Goal: Task Accomplishment & Management: Manage account settings

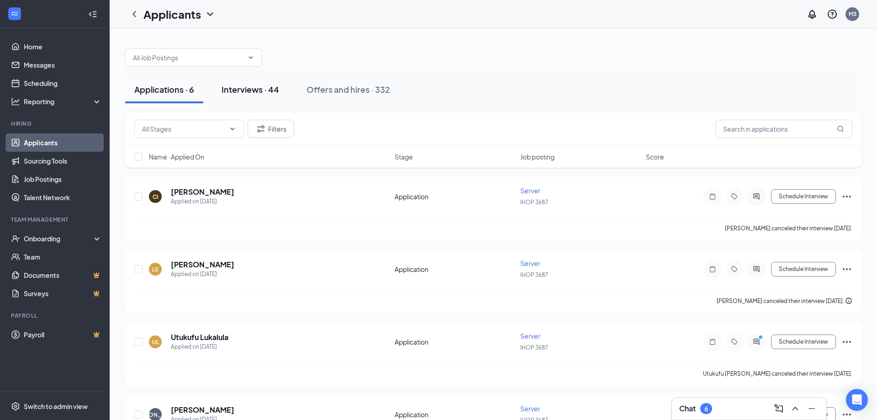
click at [261, 95] on div "Interviews · 44" at bounding box center [250, 89] width 58 height 11
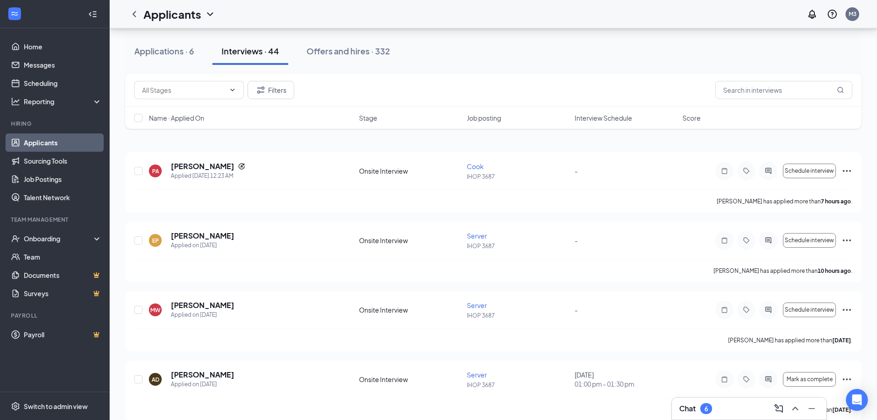
scroll to position [47, 0]
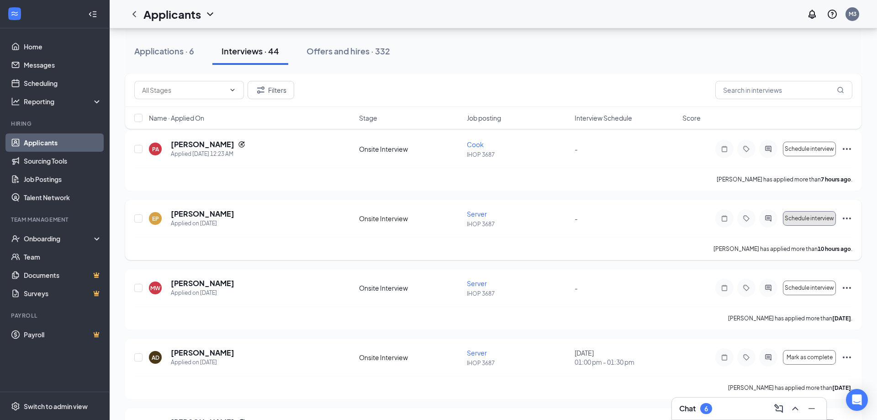
click at [802, 219] on span "Schedule interview" at bounding box center [808, 218] width 49 height 6
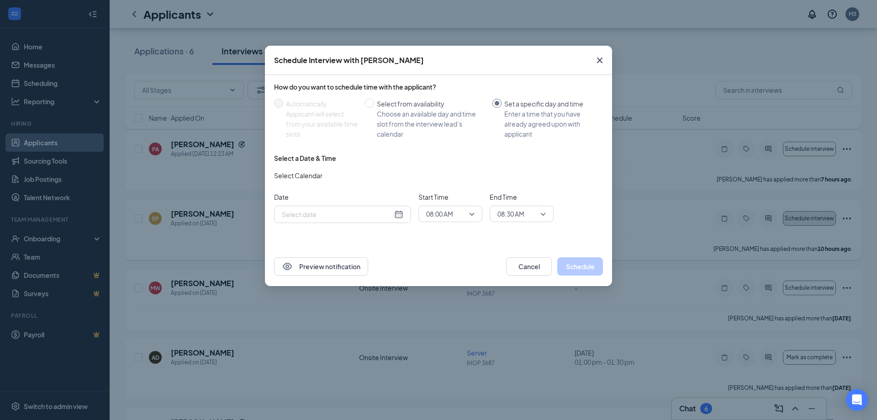
type input "[DATE]"
click at [471, 214] on span "08:00 AM" at bounding box center [450, 214] width 48 height 14
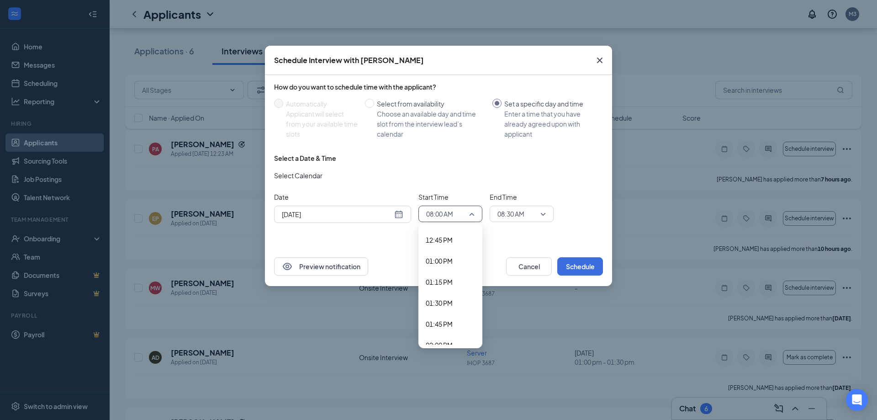
scroll to position [1120, 0]
click at [439, 295] on span "02:00 PM" at bounding box center [439, 295] width 27 height 10
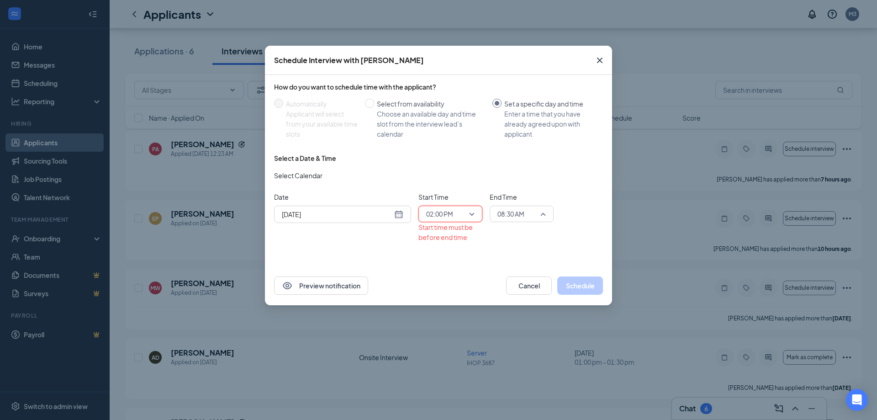
click at [536, 212] on span "08:30 AM" at bounding box center [517, 214] width 40 height 14
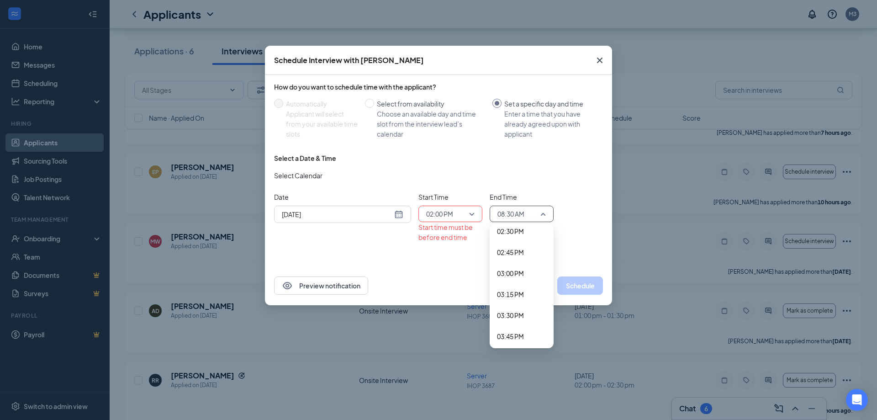
scroll to position [1211, 0]
click at [521, 267] on span "02:45 PM" at bounding box center [510, 267] width 27 height 10
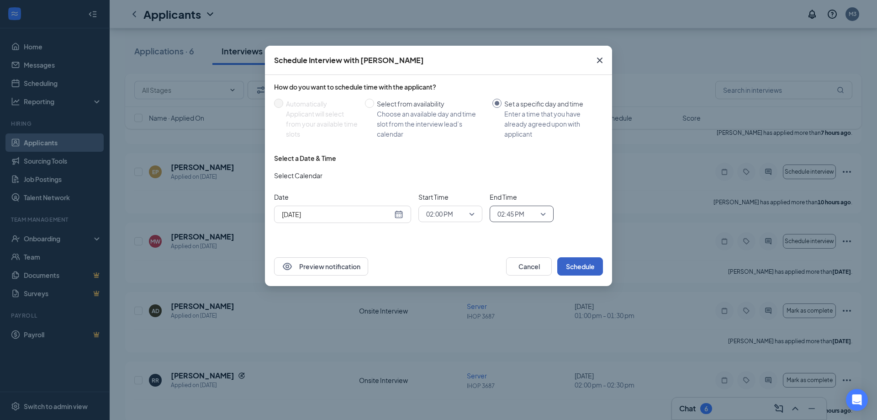
click at [571, 264] on button "Schedule" at bounding box center [580, 266] width 46 height 18
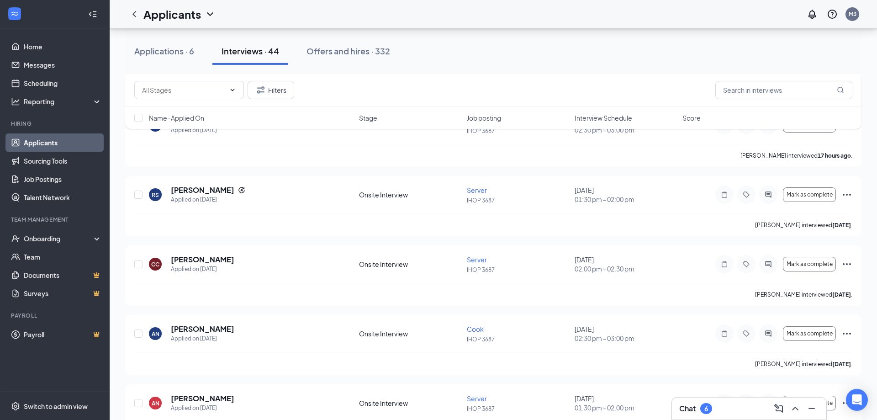
scroll to position [559, 0]
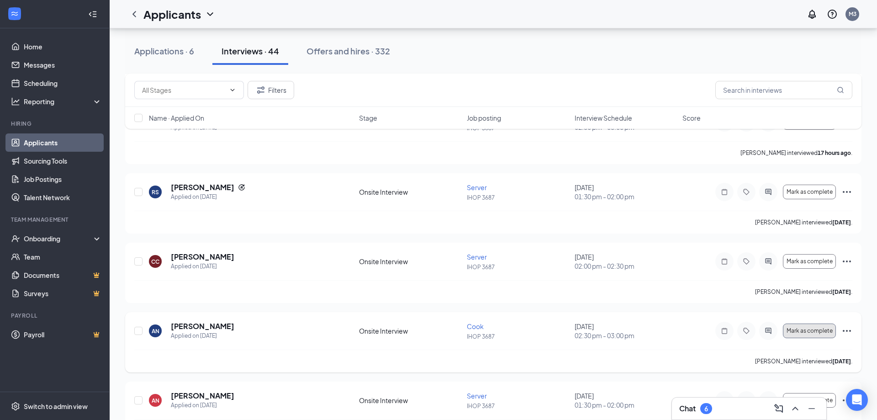
click at [798, 330] on span "Mark as complete" at bounding box center [809, 330] width 46 height 6
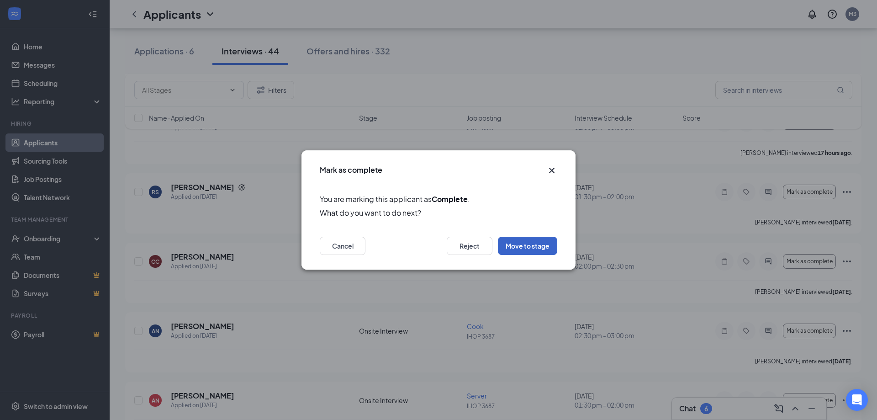
click at [513, 249] on button "Move to stage" at bounding box center [527, 246] width 59 height 18
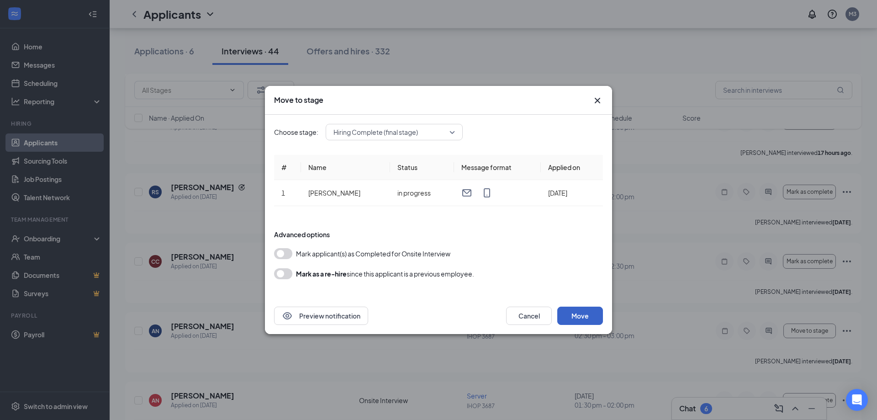
click at [579, 312] on button "Move" at bounding box center [580, 315] width 46 height 18
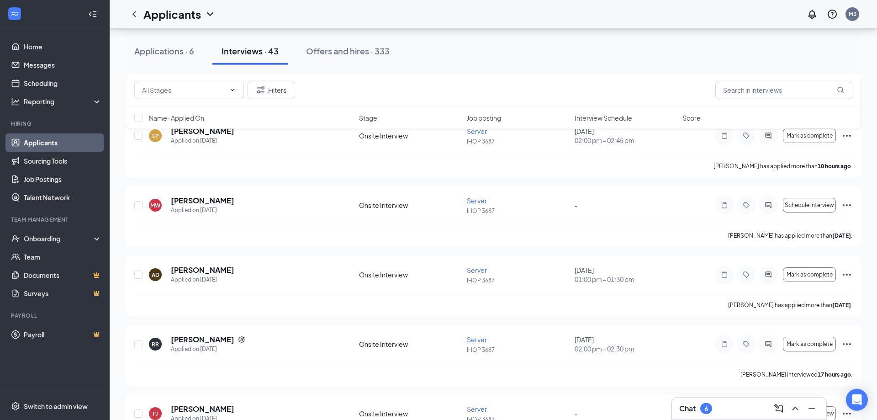
scroll to position [140, 0]
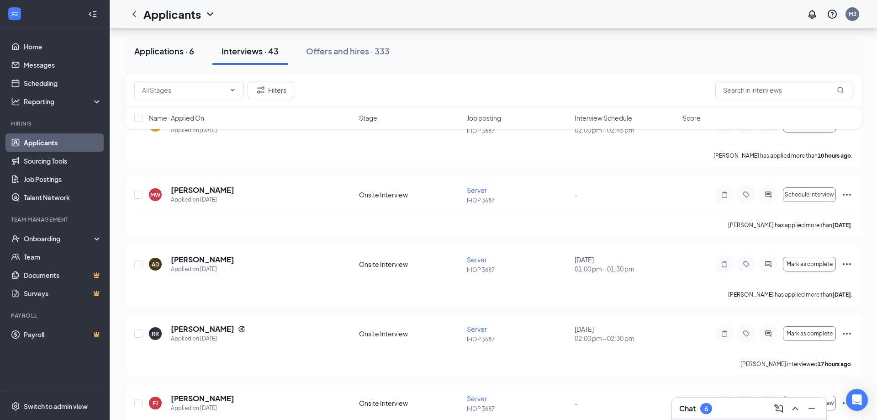
click at [165, 51] on div "Applications · 6" at bounding box center [164, 50] width 60 height 11
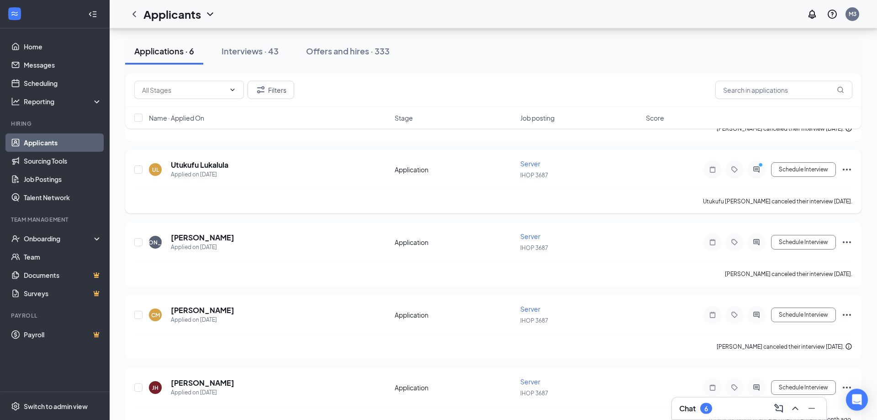
scroll to position [186, 0]
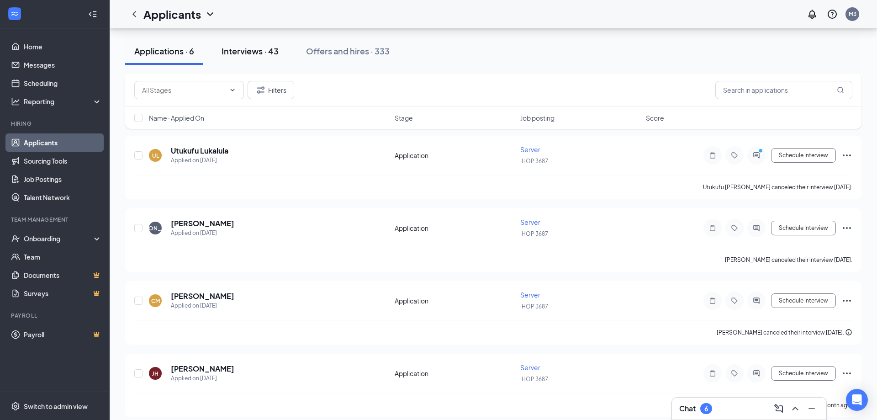
click at [256, 51] on div "Interviews · 43" at bounding box center [249, 50] width 57 height 11
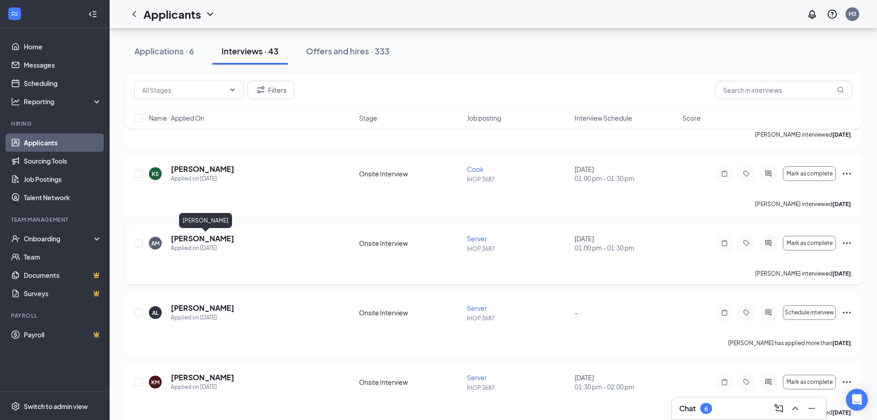
scroll to position [792, 0]
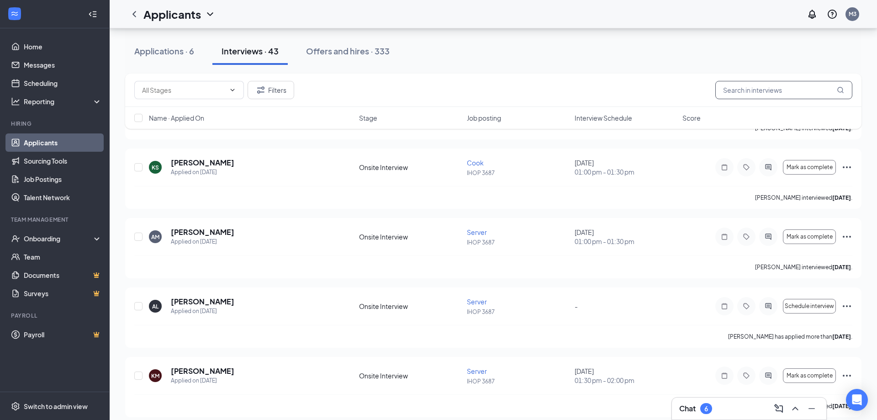
click at [777, 89] on input "text" at bounding box center [783, 90] width 137 height 18
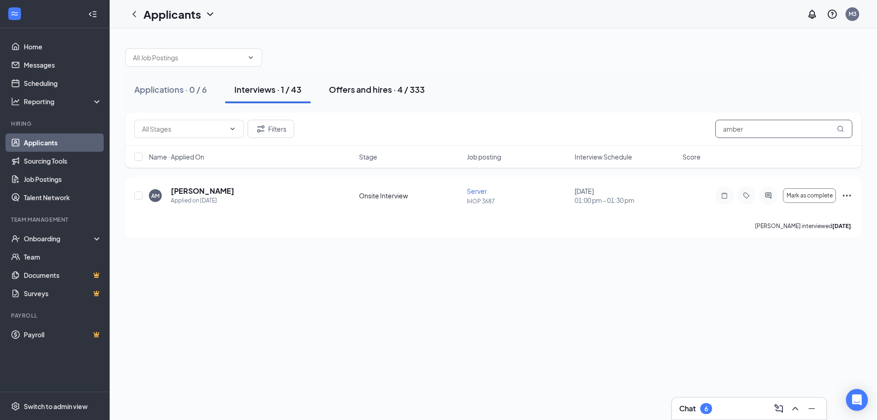
type input "amber"
click at [359, 96] on button "Offers and hires · 4 / 333" at bounding box center [377, 89] width 114 height 27
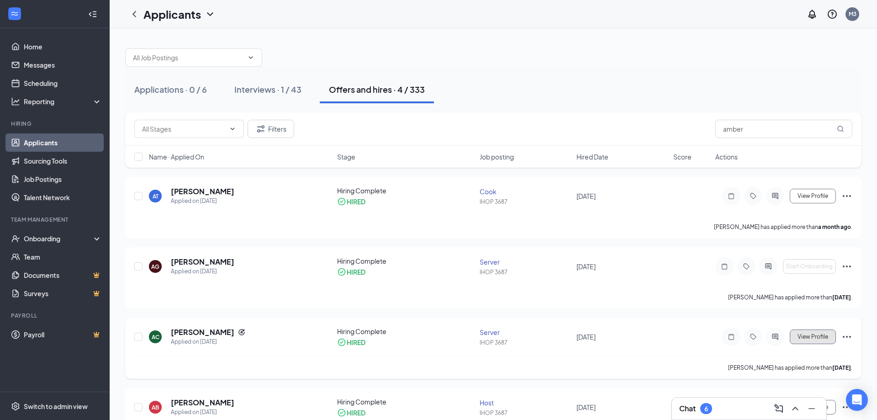
click at [794, 338] on button "View Profile" at bounding box center [812, 336] width 46 height 15
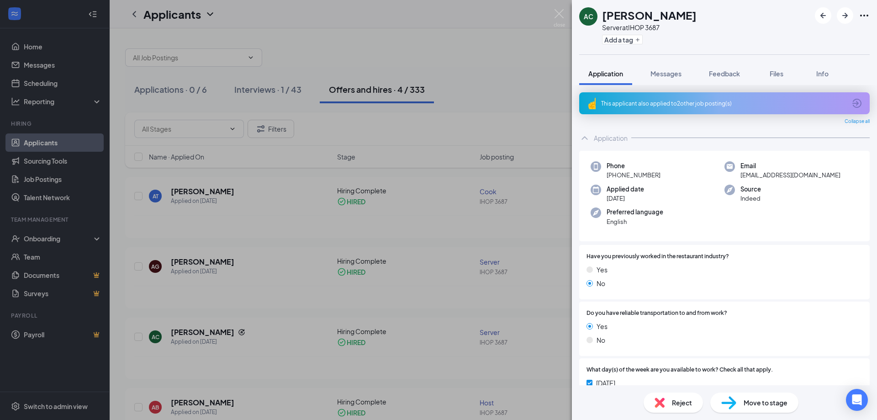
click at [447, 207] on div "AC [PERSON_NAME] Server at IHOP 3687 Add a tag Application Messages Feedback Fi…" at bounding box center [438, 210] width 877 height 420
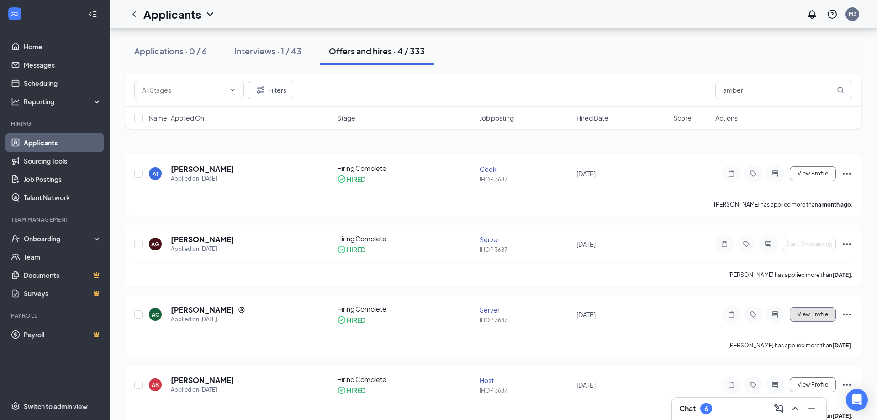
scroll to position [40, 0]
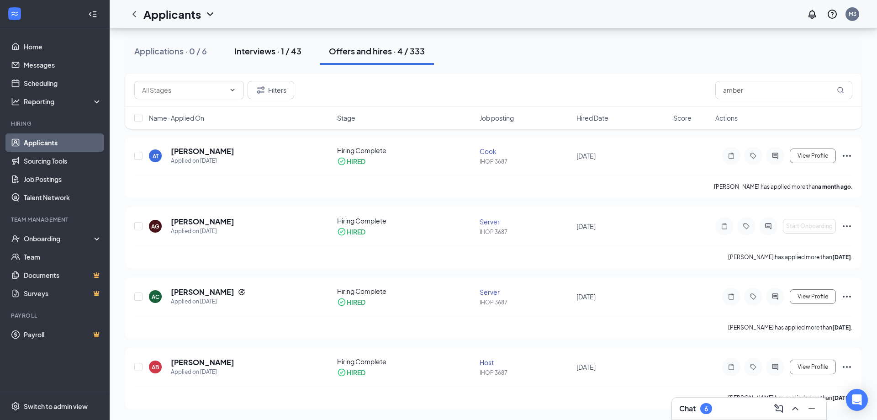
click at [252, 55] on div "Interviews · 1 / 43" at bounding box center [267, 50] width 67 height 11
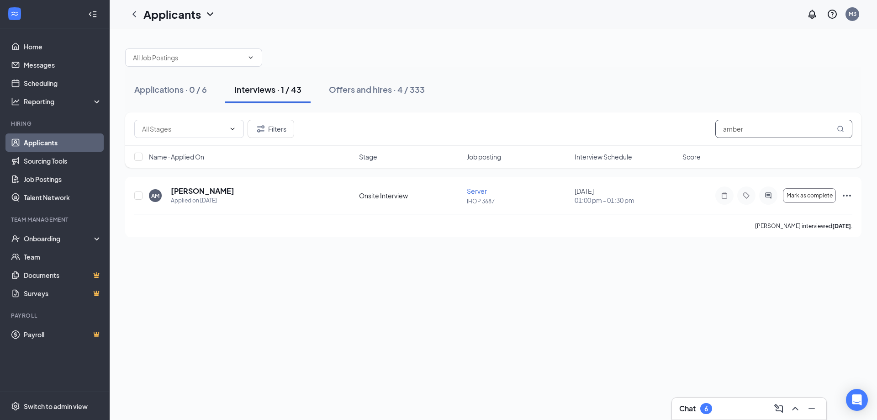
click at [755, 131] on input "amber" at bounding box center [783, 129] width 137 height 18
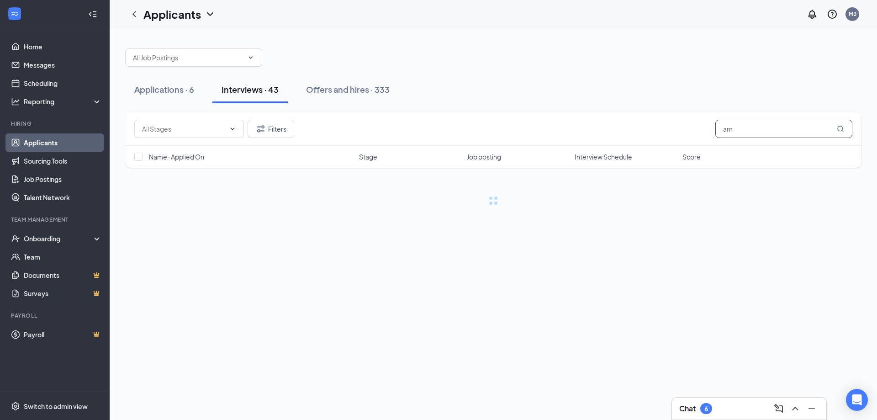
type input "a"
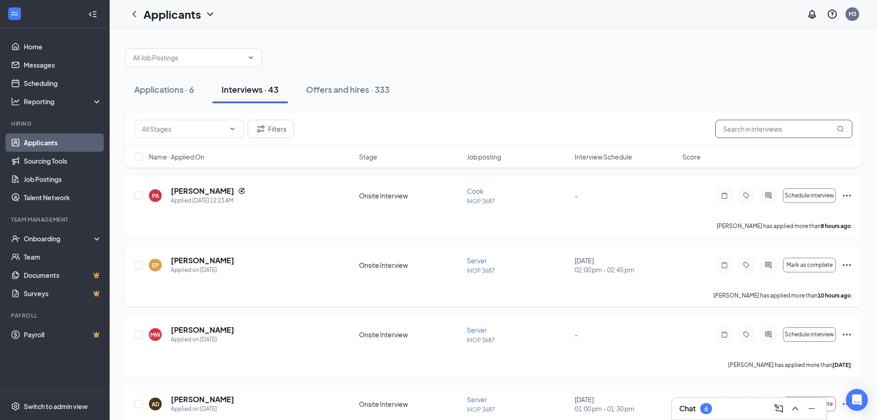
scroll to position [47, 0]
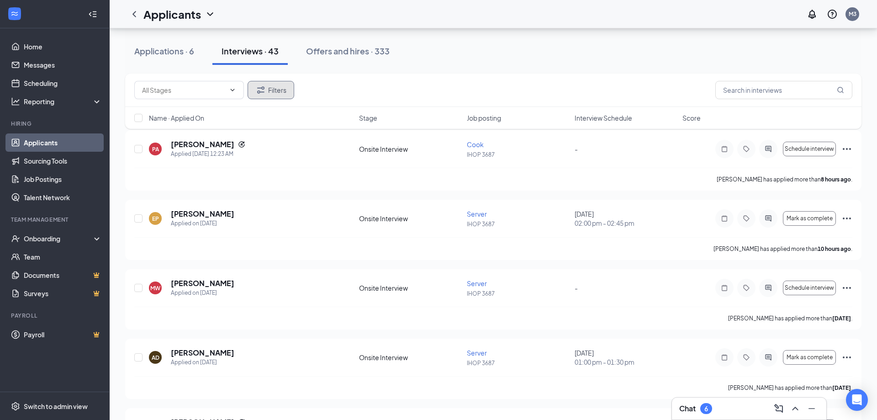
click at [282, 86] on button "Filters" at bounding box center [270, 90] width 47 height 18
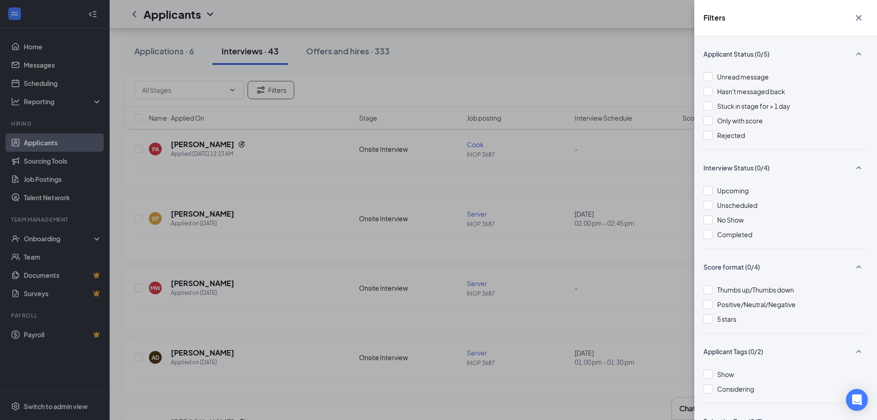
click at [324, 107] on div "Filters Applicant Status (0/5) Unread message Hasn't messaged back Stuck in sta…" at bounding box center [438, 210] width 877 height 420
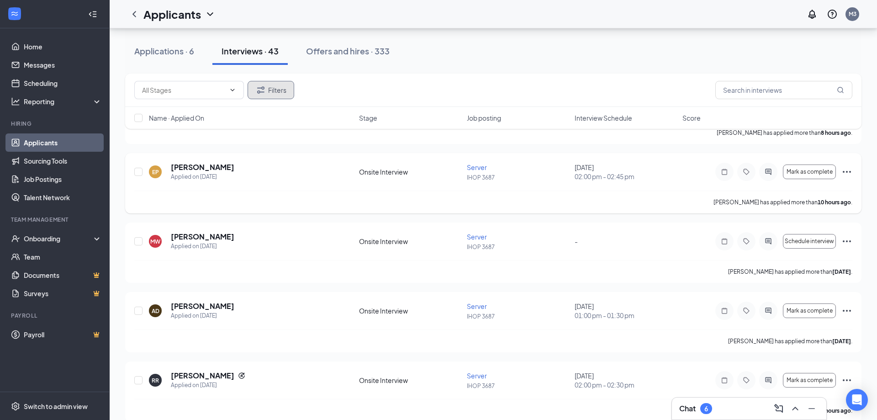
scroll to position [140, 0]
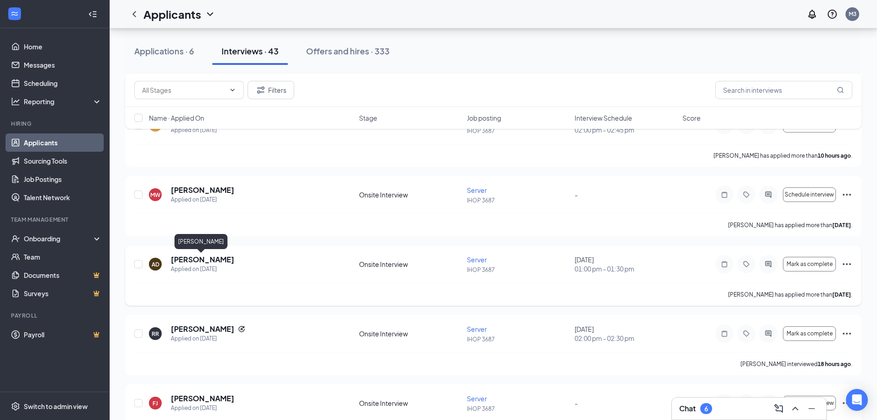
click at [210, 262] on h5 "[PERSON_NAME]" at bounding box center [202, 259] width 63 height 10
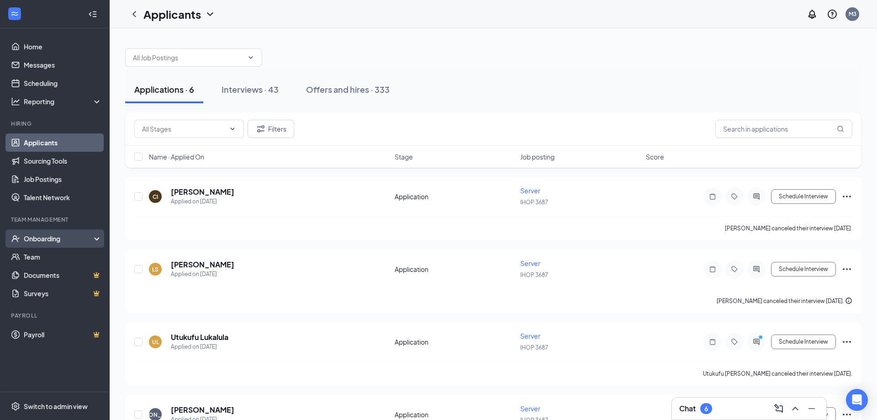
click at [52, 238] on div "Onboarding" at bounding box center [59, 238] width 70 height 9
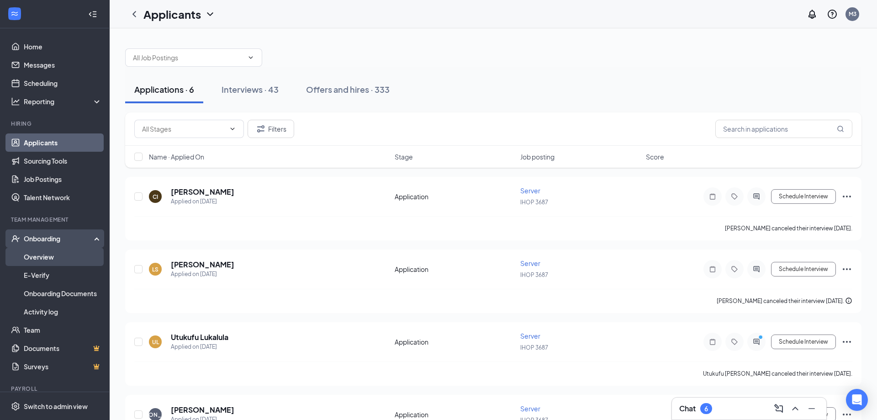
click at [47, 258] on link "Overview" at bounding box center [63, 256] width 78 height 18
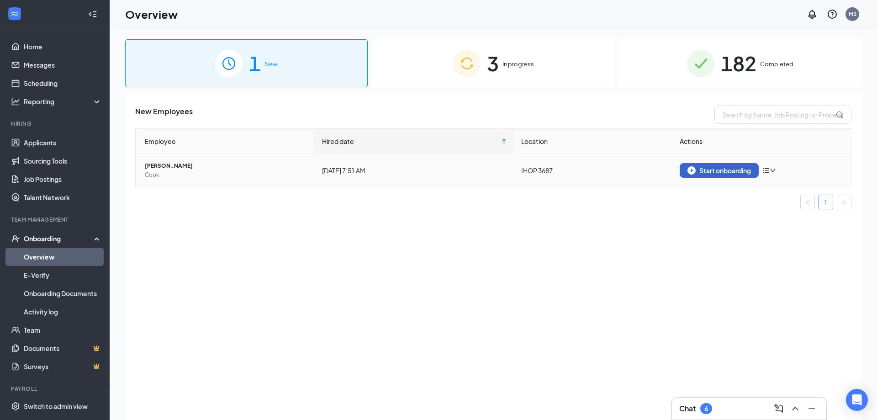
click at [717, 174] on div "Start onboarding" at bounding box center [718, 170] width 63 height 8
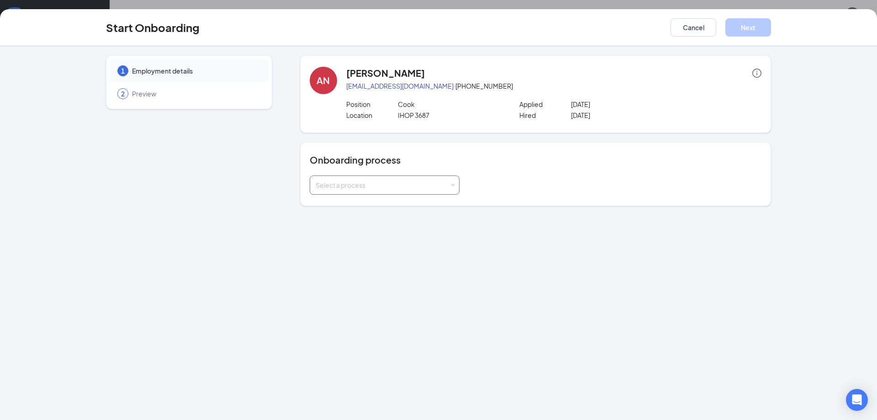
click at [412, 186] on div "Select a process" at bounding box center [382, 184] width 134 height 9
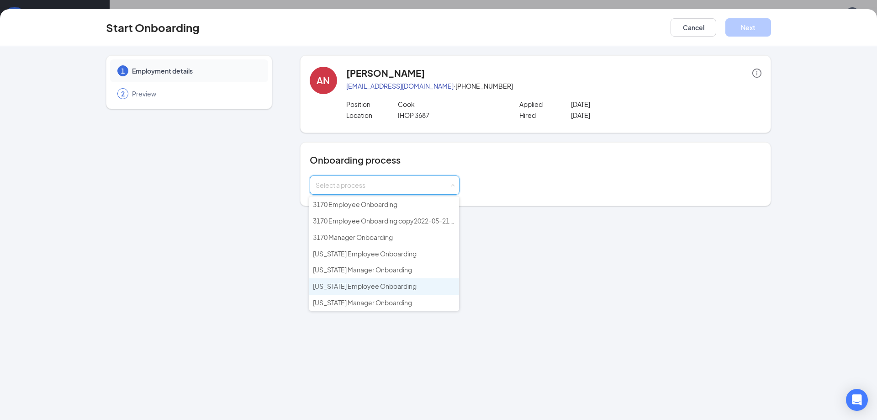
click at [359, 283] on span "Kentucky Employee Onboarding" at bounding box center [365, 286] width 104 height 8
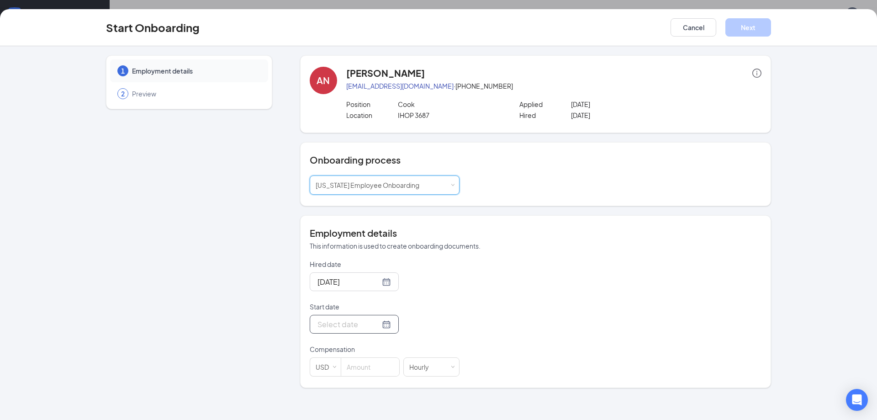
click at [354, 329] on input "Start date" at bounding box center [348, 323] width 63 height 11
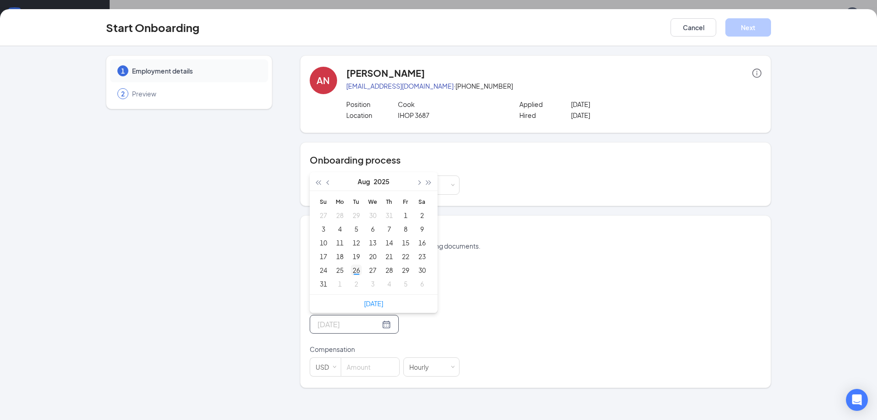
type input "[DATE]"
click at [357, 271] on div "26" at bounding box center [356, 269] width 11 height 11
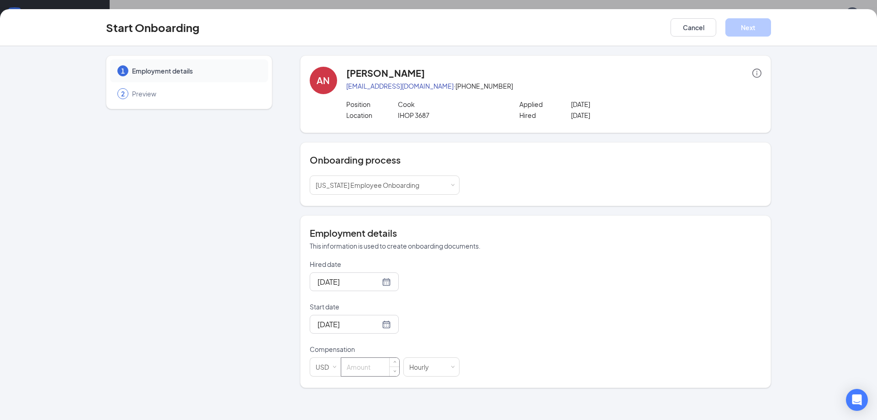
click at [384, 373] on input at bounding box center [370, 367] width 58 height 18
type input "2.13"
click at [742, 32] on button "Next" at bounding box center [748, 27] width 46 height 18
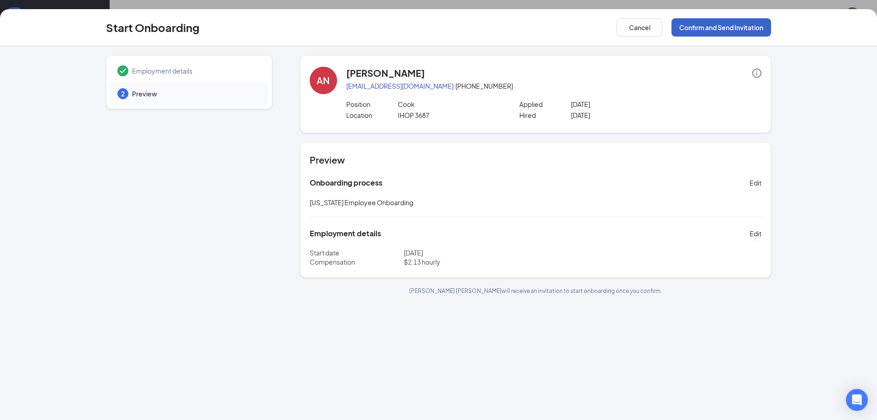
click at [741, 29] on button "Confirm and Send Invitation" at bounding box center [721, 27] width 100 height 18
